Goal: Navigation & Orientation: Find specific page/section

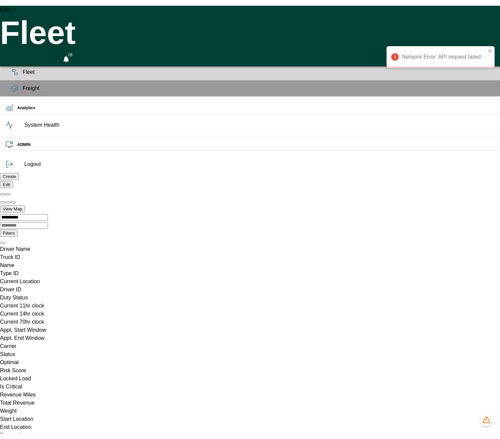
scroll to position [0, 13368]
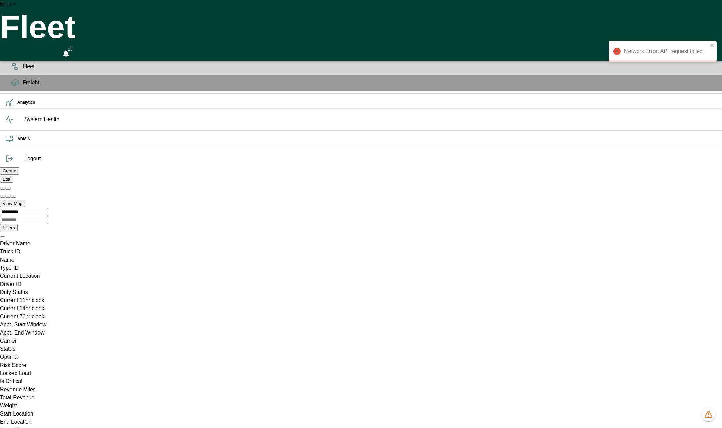
scroll to position [0, 13326]
